Goal: Task Accomplishment & Management: Complete application form

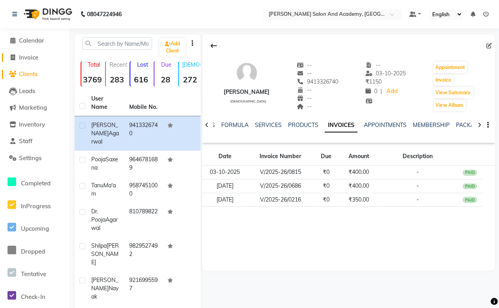
click at [27, 59] on span "Invoice" at bounding box center [28, 58] width 19 height 8
select select "service"
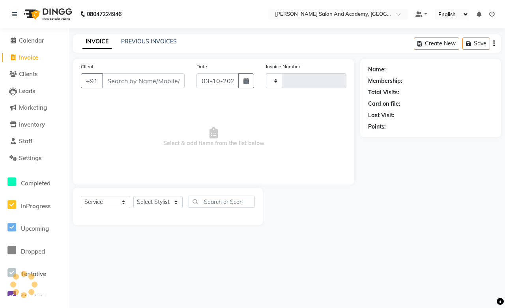
type input "0816"
select select "6453"
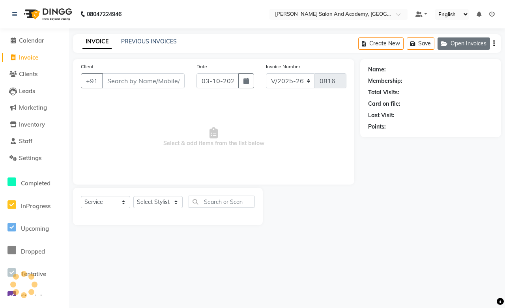
click at [448, 43] on icon "button" at bounding box center [445, 44] width 9 height 6
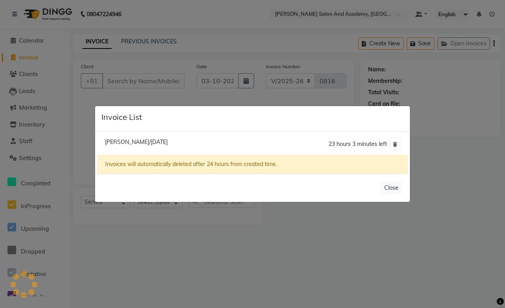
click at [131, 141] on span "[PERSON_NAME]/[DATE]" at bounding box center [136, 142] width 63 height 7
type input "9646781689"
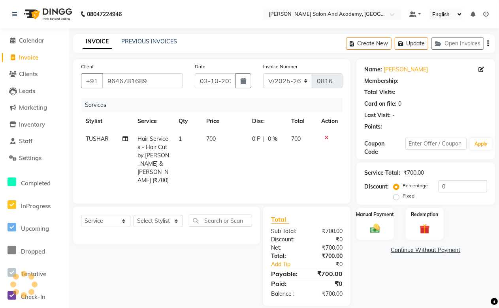
select select "1: Object"
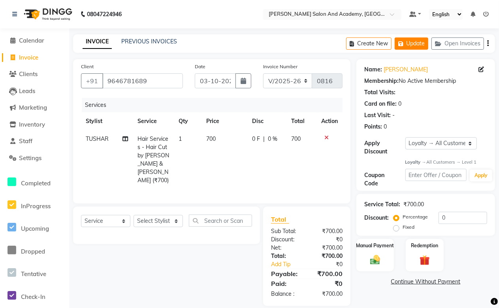
click at [407, 44] on button "Update" at bounding box center [411, 44] width 34 height 12
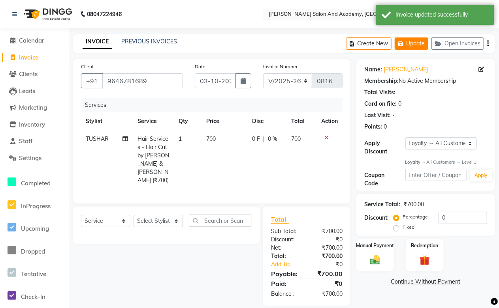
click at [402, 45] on icon "button" at bounding box center [402, 44] width 8 height 6
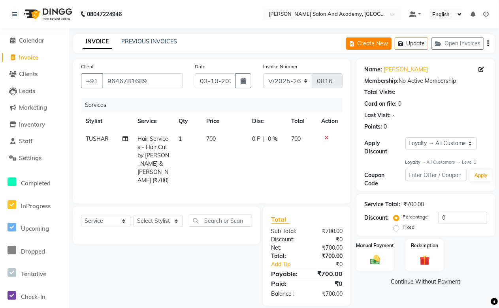
click at [374, 44] on button "Create New" at bounding box center [368, 44] width 45 height 12
select select "service"
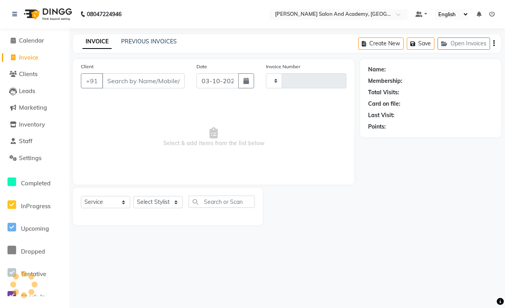
type input "0816"
select select "6453"
click at [146, 84] on input "Client" at bounding box center [143, 80] width 83 height 15
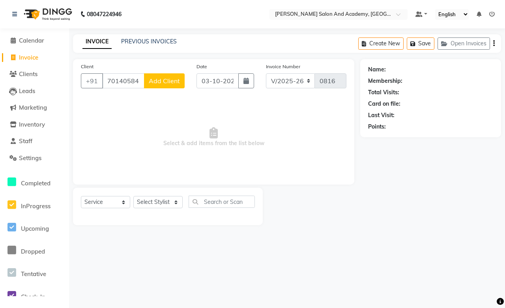
drag, startPoint x: 125, startPoint y: 82, endPoint x: 129, endPoint y: 96, distance: 14.5
click at [125, 86] on input "7014058410" at bounding box center [123, 80] width 42 height 15
type input "7014058410"
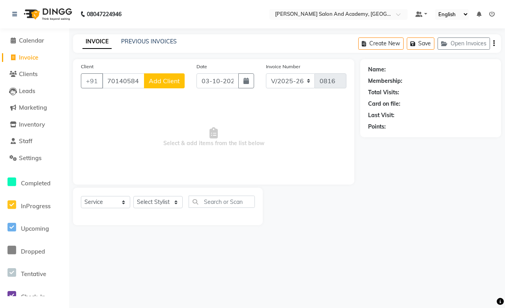
click at [168, 83] on span "Add Client" at bounding box center [164, 81] width 31 height 8
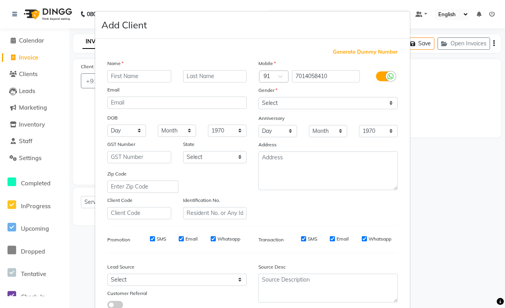
click at [139, 81] on input "text" at bounding box center [139, 76] width 64 height 12
type input "Mahakal"
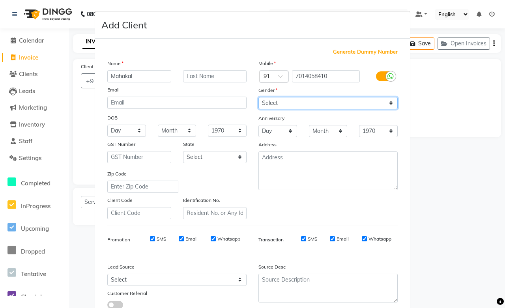
click at [264, 103] on select "Select [DEMOGRAPHIC_DATA] [DEMOGRAPHIC_DATA] Other Prefer Not To Say" at bounding box center [328, 103] width 139 height 12
select select "[DEMOGRAPHIC_DATA]"
click at [259, 97] on select "Select [DEMOGRAPHIC_DATA] [DEMOGRAPHIC_DATA] Other Prefer Not To Say" at bounding box center [328, 103] width 139 height 12
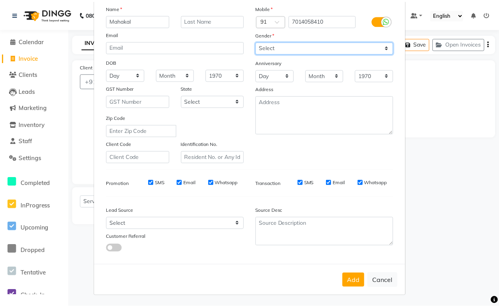
scroll to position [56, 0]
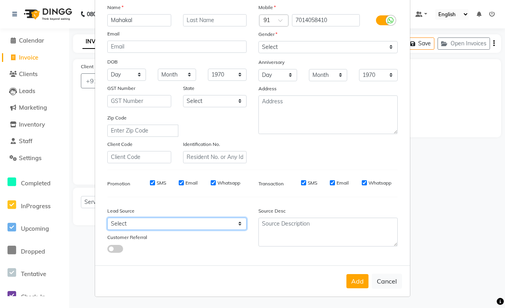
click at [113, 223] on select "Select Walk-in Referral Internet Friend Word of Mouth Advertisement Facebook Ju…" at bounding box center [176, 224] width 139 height 12
select select "46005"
click at [107, 218] on select "Select Walk-in Referral Internet Friend Word of Mouth Advertisement Facebook Ju…" at bounding box center [176, 224] width 139 height 12
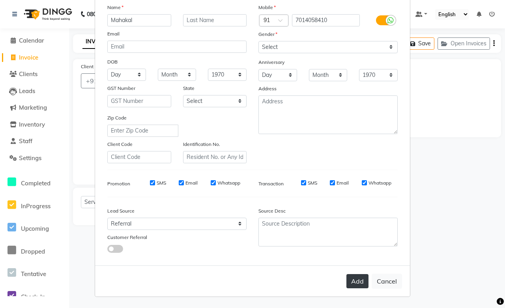
click at [357, 278] on button "Add" at bounding box center [358, 281] width 22 height 14
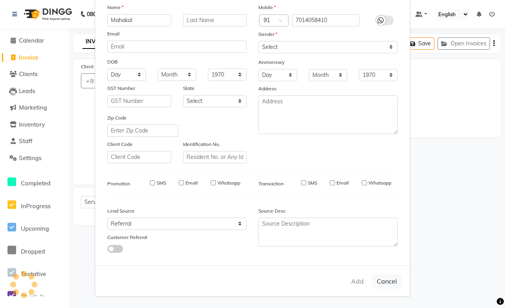
select select
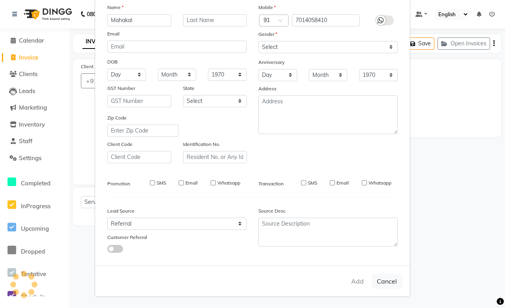
select select
checkbox input "false"
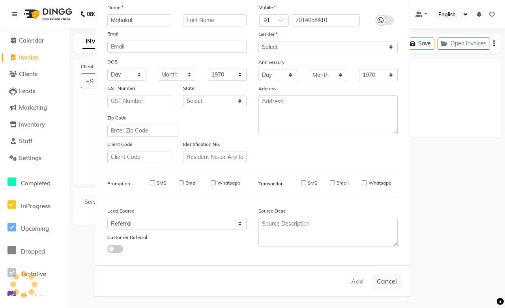
checkbox input "false"
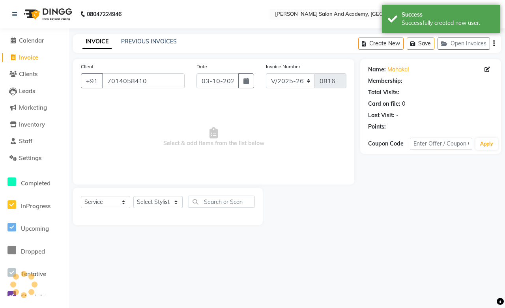
select select "1: Object"
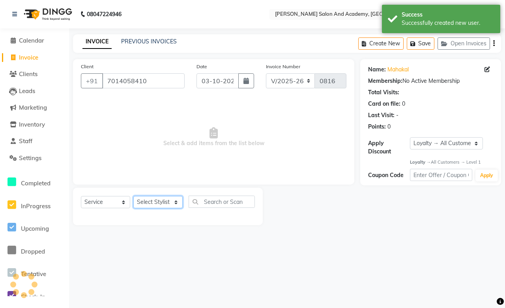
click at [150, 203] on select "Select Stylist [PERSON_NAME] [PERSON_NAME] [PERSON_NAME] [PERSON_NAME] [PERSON_…" at bounding box center [157, 202] width 49 height 12
select select "93074"
click at [133, 197] on select "Select Stylist [PERSON_NAME] [PERSON_NAME] [PERSON_NAME] [PERSON_NAME] [PERSON_…" at bounding box center [157, 202] width 49 height 12
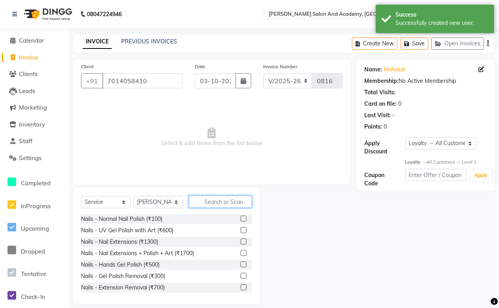
click at [212, 200] on input "text" at bounding box center [220, 202] width 63 height 12
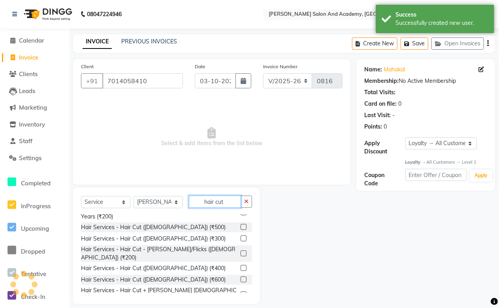
scroll to position [44, 0]
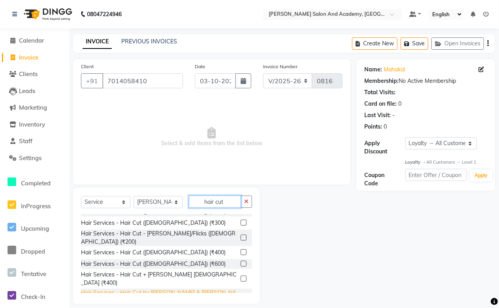
type input "hair cut"
click at [198, 289] on div "Hair Services - Hair Cut by [PERSON_NAME] & [PERSON_NAME] (₹700)" at bounding box center [159, 297] width 156 height 17
checkbox input "false"
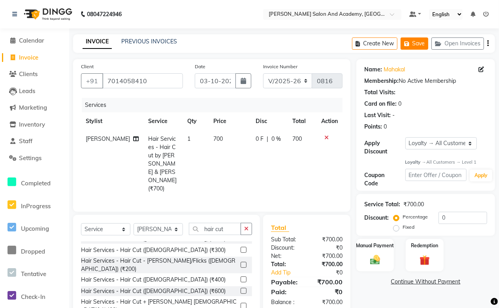
click at [417, 47] on button "Save" at bounding box center [414, 44] width 28 height 12
click at [422, 40] on button "Save" at bounding box center [414, 44] width 28 height 12
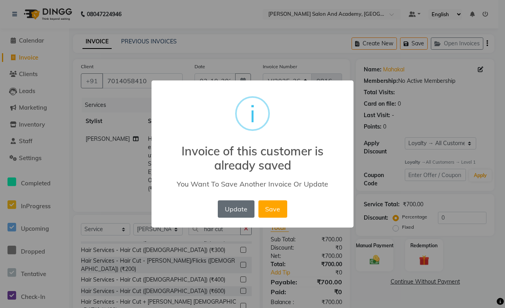
click at [224, 206] on button "Update" at bounding box center [236, 209] width 36 height 17
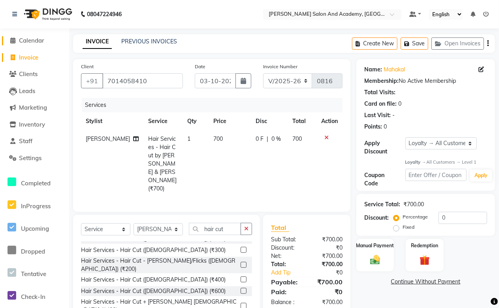
click at [31, 43] on span "Calendar" at bounding box center [31, 41] width 25 height 8
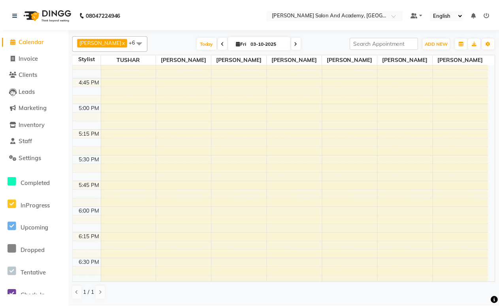
scroll to position [1140, 0]
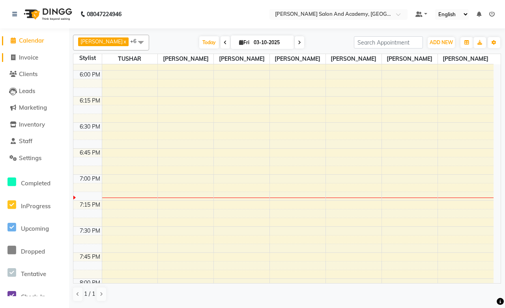
click at [36, 57] on span "Invoice" at bounding box center [28, 58] width 19 height 8
select select "service"
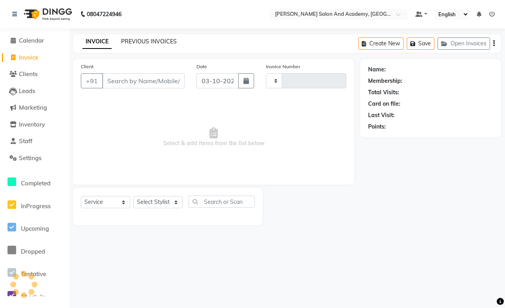
click at [155, 40] on link "PREVIOUS INVOICES" at bounding box center [149, 41] width 56 height 7
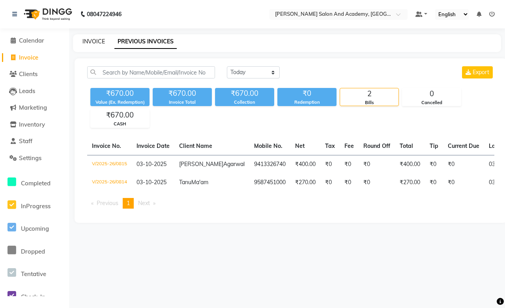
click at [96, 43] on link "INVOICE" at bounding box center [94, 41] width 23 height 7
select select "service"
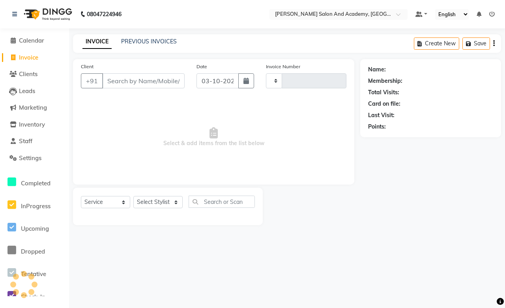
type input "0816"
select select "6453"
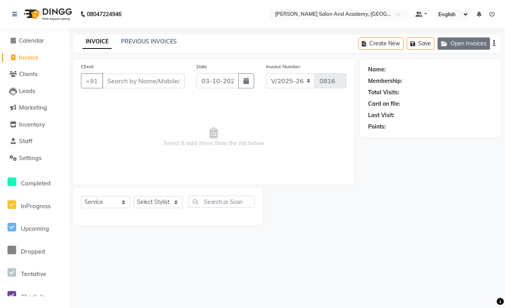
click at [446, 46] on icon "button" at bounding box center [445, 44] width 9 height 6
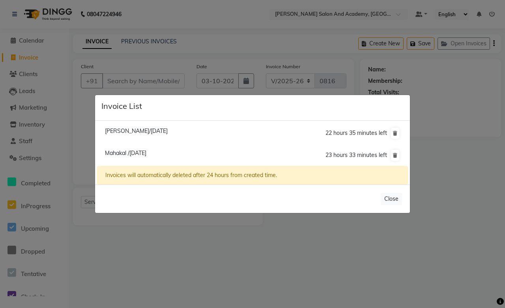
click at [133, 129] on span "[PERSON_NAME]/[DATE]" at bounding box center [136, 131] width 63 height 7
type input "9646781689"
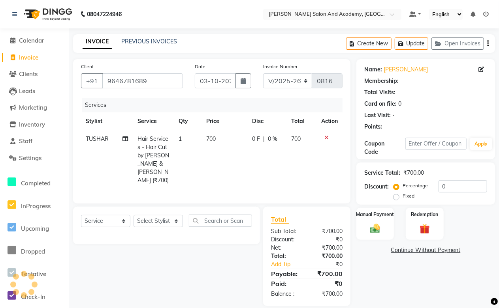
select select "1: Object"
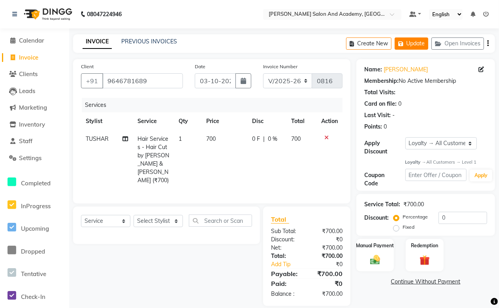
click at [411, 43] on button "Update" at bounding box center [411, 44] width 34 height 12
click at [377, 250] on div "Manual Payment" at bounding box center [374, 256] width 39 height 34
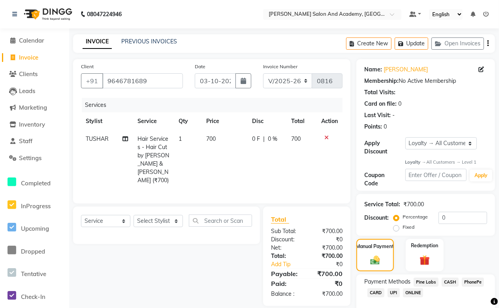
click at [424, 282] on span "Pine Labs" at bounding box center [425, 282] width 25 height 9
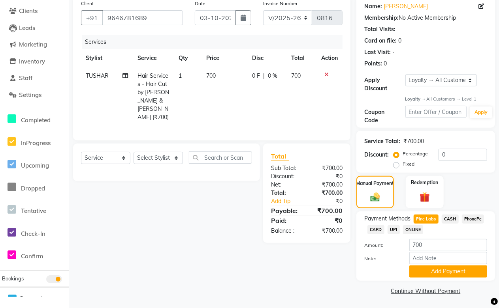
scroll to position [64, 0]
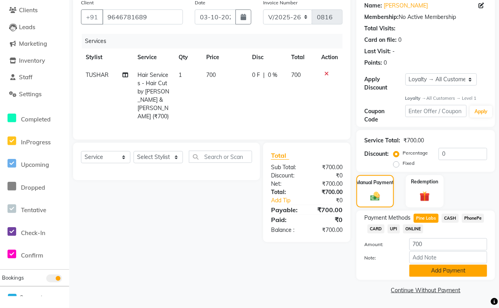
click at [430, 273] on button "Add Payment" at bounding box center [448, 271] width 78 height 12
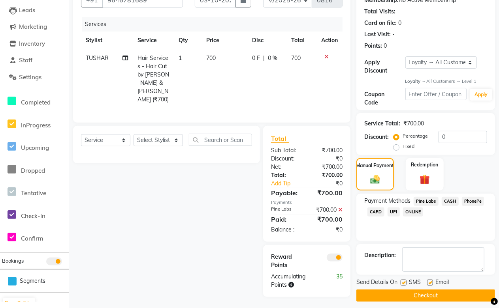
scroll to position [86, 0]
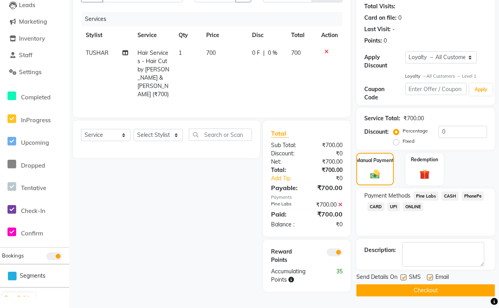
click at [428, 276] on label at bounding box center [430, 278] width 6 height 6
click at [428, 276] on input "checkbox" at bounding box center [429, 278] width 5 height 5
checkbox input "false"
click at [435, 291] on button "Checkout" at bounding box center [425, 291] width 139 height 12
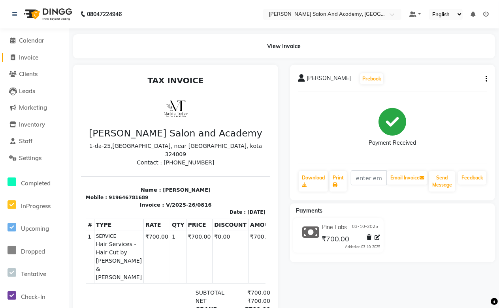
click at [36, 58] on span "Invoice" at bounding box center [28, 58] width 19 height 8
select select "service"
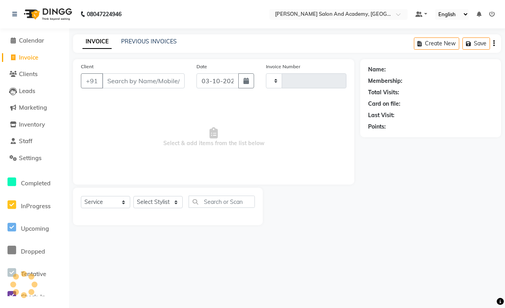
type input "0817"
select select "6453"
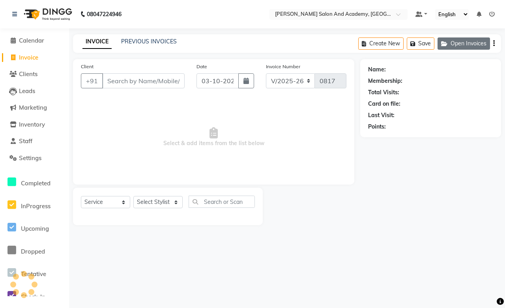
click at [451, 47] on button "Open Invoices" at bounding box center [464, 44] width 53 height 12
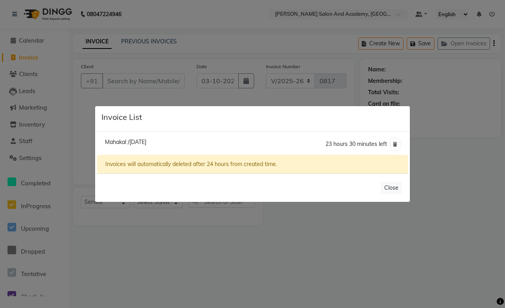
click at [127, 139] on span "Mahakal /[DATE]" at bounding box center [125, 142] width 41 height 7
type input "7014058410"
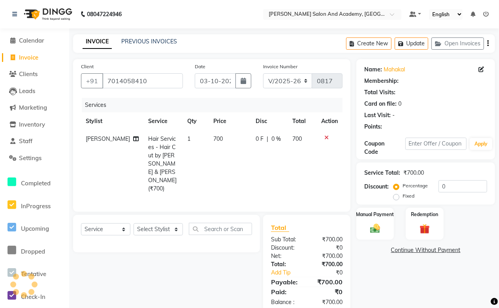
select select "1: Object"
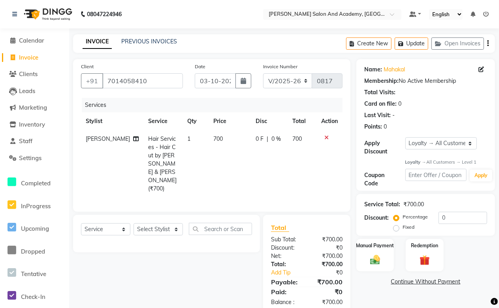
click at [152, 154] on span "Hair Services - Hair Cut by [PERSON_NAME] & [PERSON_NAME] (₹700)" at bounding box center [162, 163] width 28 height 57
select select "93074"
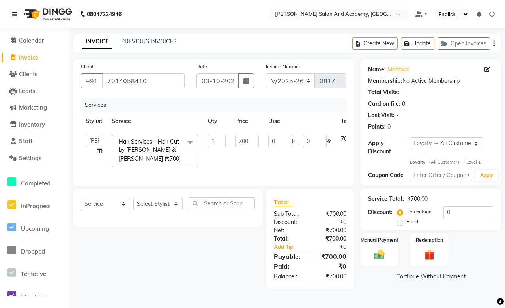
click at [156, 154] on span "Hair Services - Hair Cut by [PERSON_NAME] & [PERSON_NAME] (₹700) x" at bounding box center [151, 150] width 69 height 25
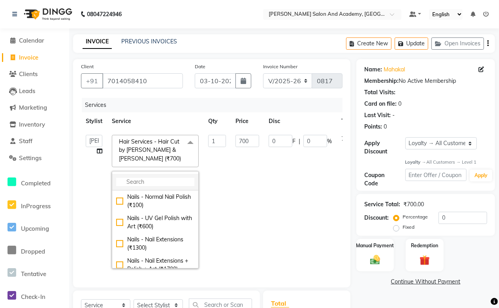
click at [152, 182] on input "multiselect-search" at bounding box center [155, 182] width 78 height 8
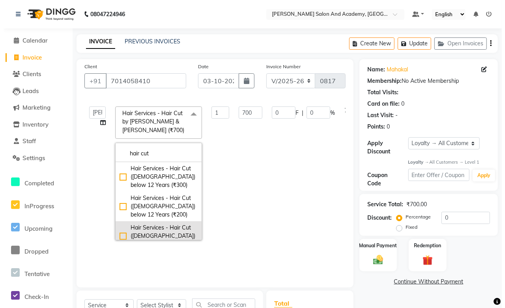
scroll to position [44, 0]
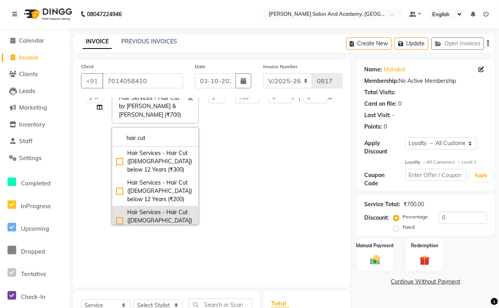
type input "hair cut"
click at [177, 218] on div "Hair Services - Hair Cut ([DEMOGRAPHIC_DATA]) (₹500)" at bounding box center [155, 220] width 78 height 25
checkbox input "true"
checkbox input "false"
type input "500"
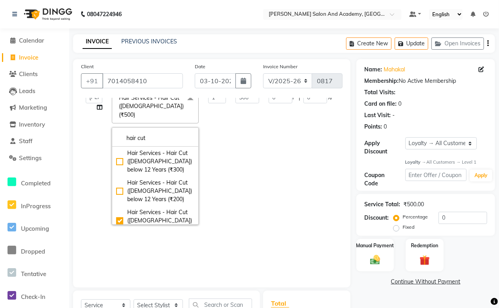
click at [239, 180] on td "500" at bounding box center [247, 157] width 33 height 143
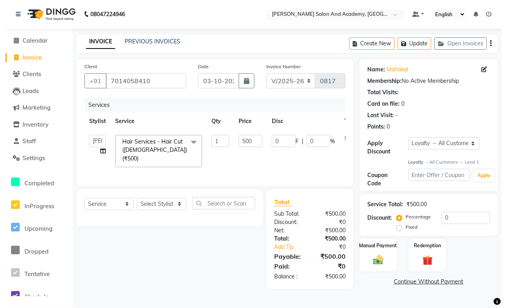
scroll to position [0, 0]
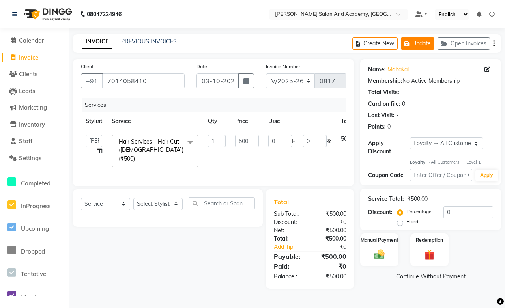
click at [417, 47] on button "Update" at bounding box center [418, 44] width 34 height 12
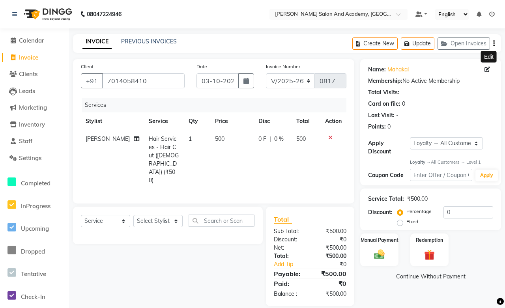
click at [486, 67] on icon at bounding box center [488, 70] width 6 height 6
select select "[DEMOGRAPHIC_DATA]"
select select "46005"
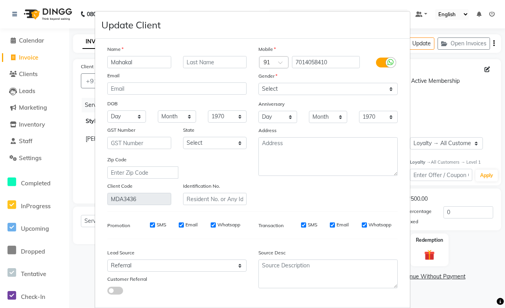
click at [159, 60] on input "Mahakal" at bounding box center [139, 62] width 64 height 12
click at [184, 62] on input "text" at bounding box center [215, 62] width 64 height 12
click at [139, 65] on input "[PERSON_NAME]" at bounding box center [139, 62] width 64 height 12
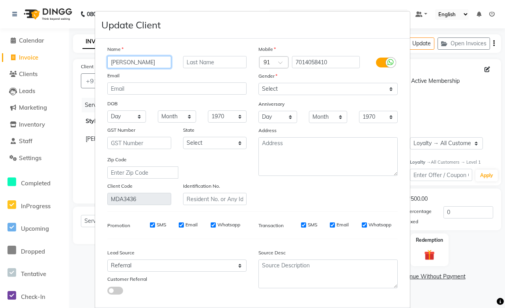
click at [139, 64] on input "[PERSON_NAME]" at bounding box center [139, 62] width 64 height 12
type input "[GEOGRAPHIC_DATA]"
click at [235, 62] on input "text" at bounding box center [215, 62] width 64 height 12
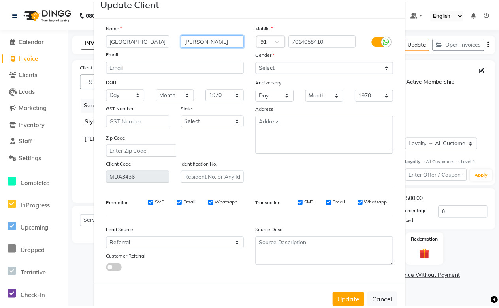
scroll to position [43, 0]
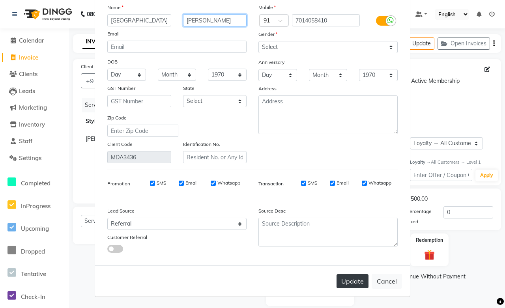
type input "[PERSON_NAME]"
click at [350, 278] on button "Update" at bounding box center [353, 281] width 32 height 14
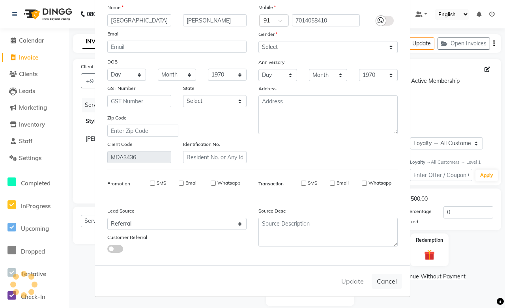
select select
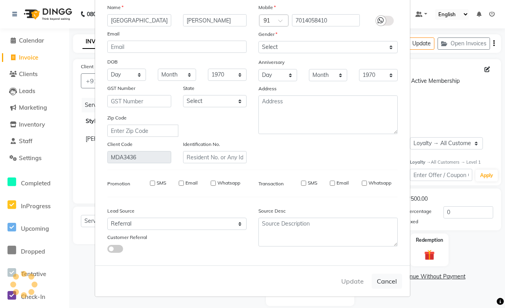
select select
checkbox input "false"
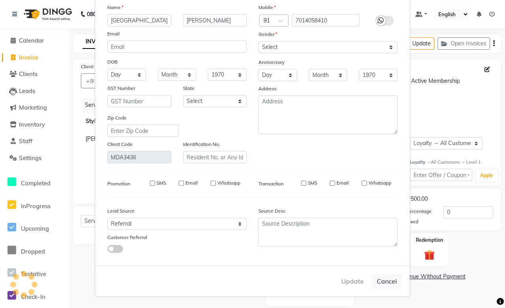
checkbox input "false"
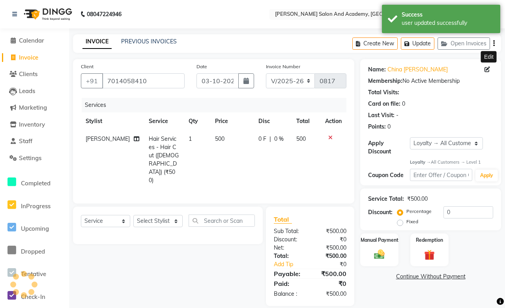
select select "1: Object"
click at [115, 215] on select "Select Service Product Membership Package Voucher Prepaid Gift Card" at bounding box center [105, 221] width 49 height 12
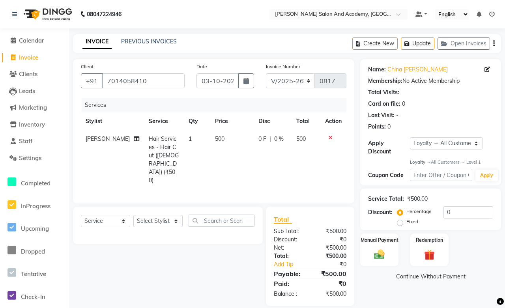
click at [208, 280] on div "Select Service Product Membership Package Voucher Prepaid Gift Card Select Styl…" at bounding box center [165, 256] width 196 height 99
click at [369, 243] on label "Manual Payment" at bounding box center [379, 241] width 39 height 8
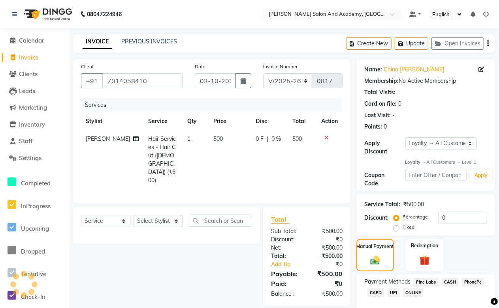
click at [427, 284] on span "Pine Labs" at bounding box center [425, 282] width 25 height 9
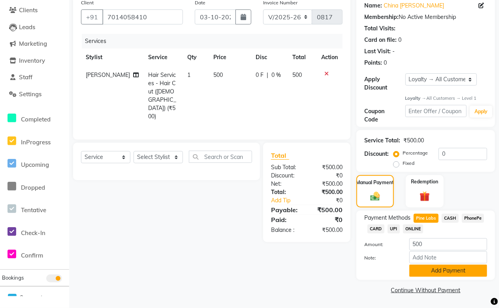
scroll to position [64, 0]
click at [428, 269] on button "Add Payment" at bounding box center [448, 271] width 78 height 12
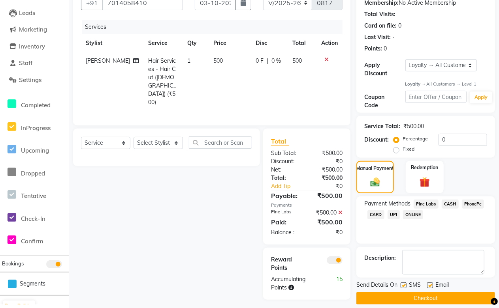
scroll to position [86, 0]
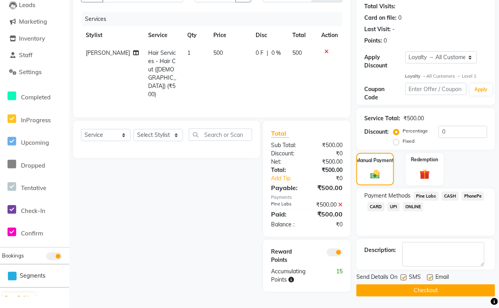
click at [333, 248] on div at bounding box center [328, 256] width 42 height 17
click at [337, 249] on span at bounding box center [335, 253] width 16 height 8
click at [342, 254] on input "checkbox" at bounding box center [342, 254] width 0 height 0
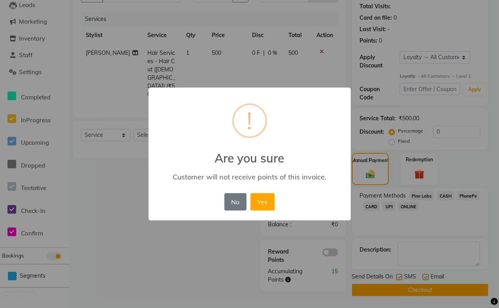
scroll to position [81, 0]
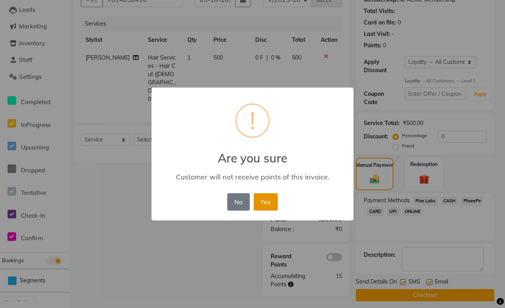
click at [267, 197] on button "Yes" at bounding box center [266, 201] width 24 height 17
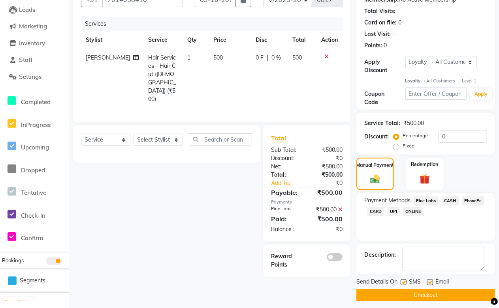
click at [335, 253] on span at bounding box center [335, 257] width 16 height 8
click at [342, 259] on input "checkbox" at bounding box center [342, 259] width 0 height 0
click at [423, 297] on button "Checkout" at bounding box center [425, 295] width 139 height 12
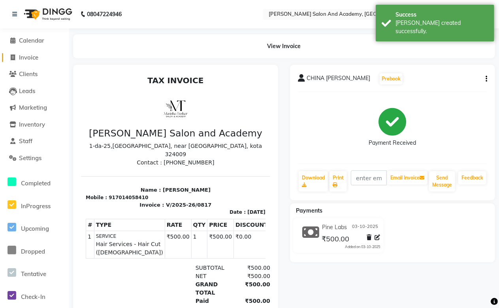
click at [21, 56] on span "Invoice" at bounding box center [28, 58] width 19 height 8
select select "service"
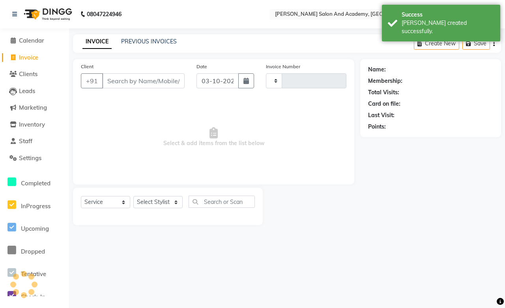
type input "0818"
select select "6453"
